Goal: Information Seeking & Learning: Stay updated

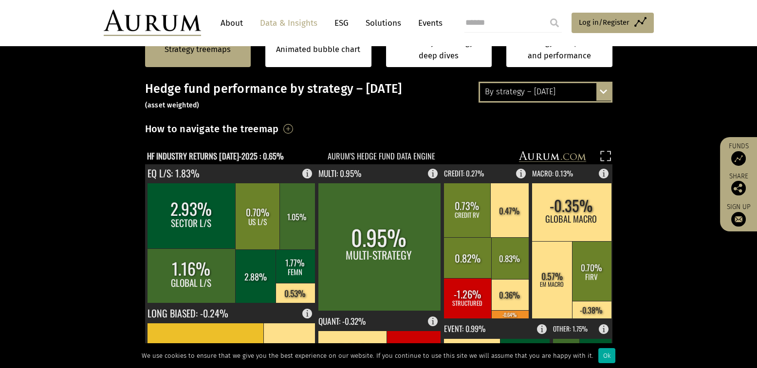
scroll to position [279, 0]
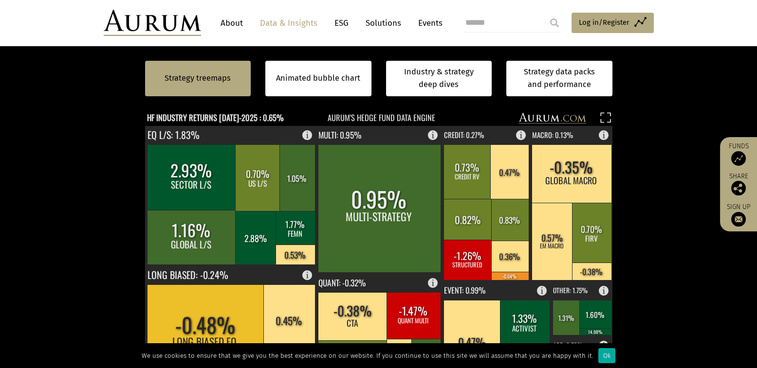
click at [250, 117] on text "HF INDUSTRY RETURNS [DATE]-2025 : 0.65%" at bounding box center [215, 117] width 137 height 12
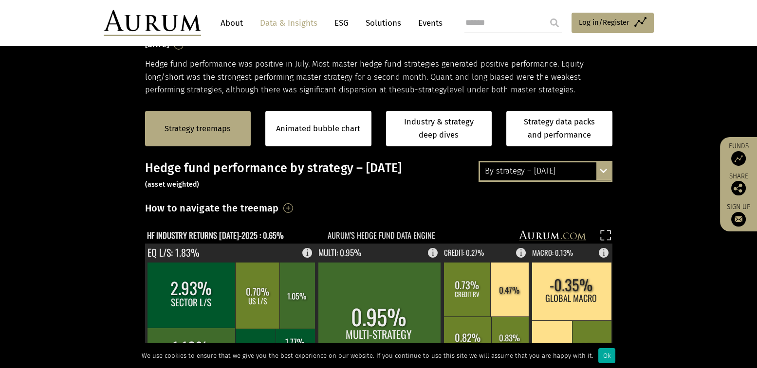
scroll to position [159, 0]
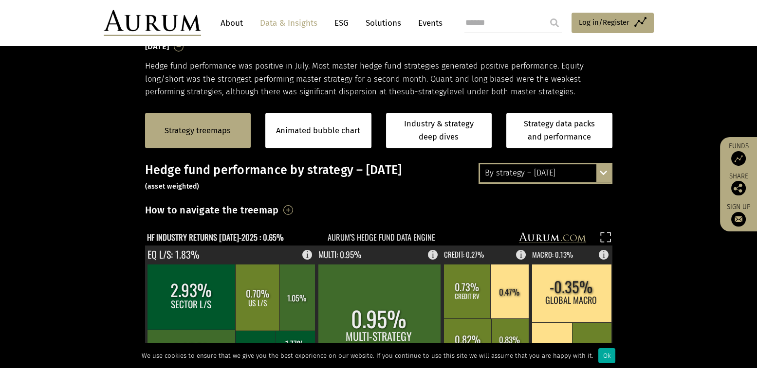
click at [601, 175] on div "By strategy – [DATE] By strategy – [DATE] By strategy – year to date 2016 – [DA…" at bounding box center [545, 173] width 134 height 20
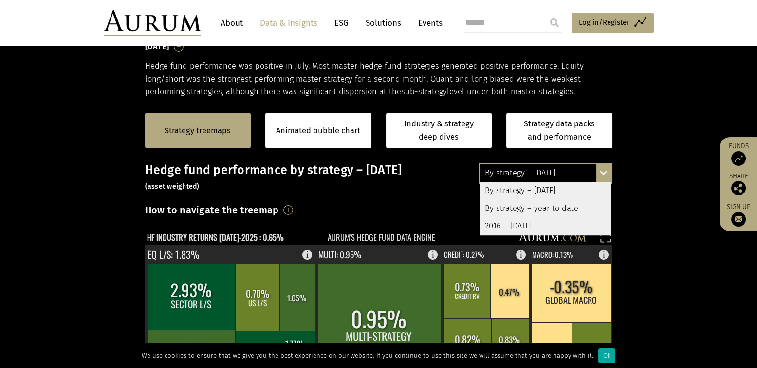
click at [520, 205] on div "By strategy – year to date" at bounding box center [545, 209] width 131 height 18
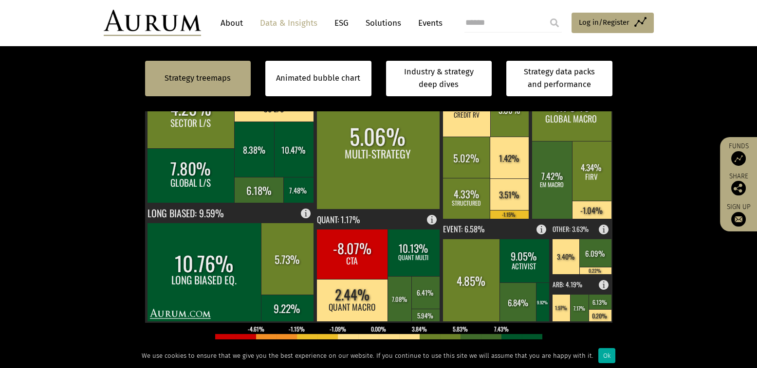
scroll to position [359, 0]
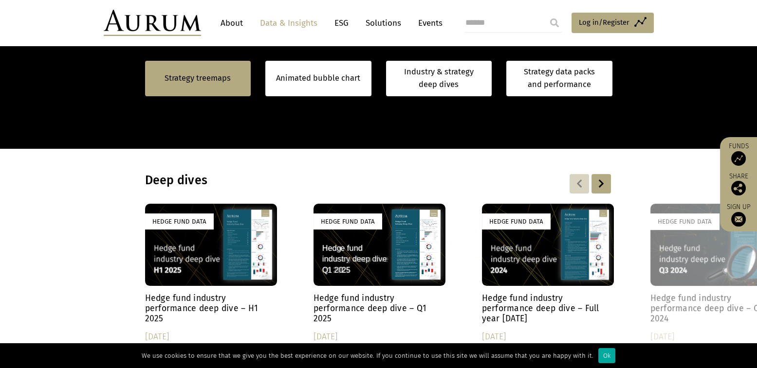
scroll to position [838, 0]
